Goal: Task Accomplishment & Management: Use online tool/utility

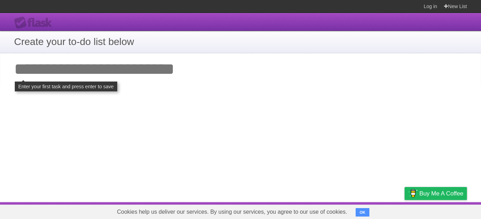
click at [231, 70] on input "Add your first task" at bounding box center [240, 69] width 481 height 32
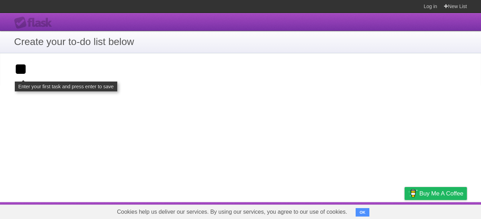
type input "*"
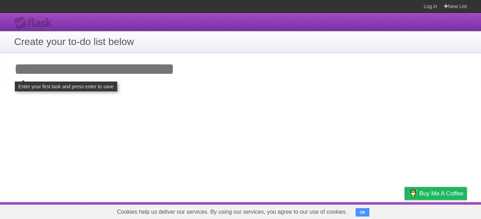
click at [275, 72] on input "Add your first task" at bounding box center [240, 69] width 481 height 32
